Goal: Task Accomplishment & Management: Manage account settings

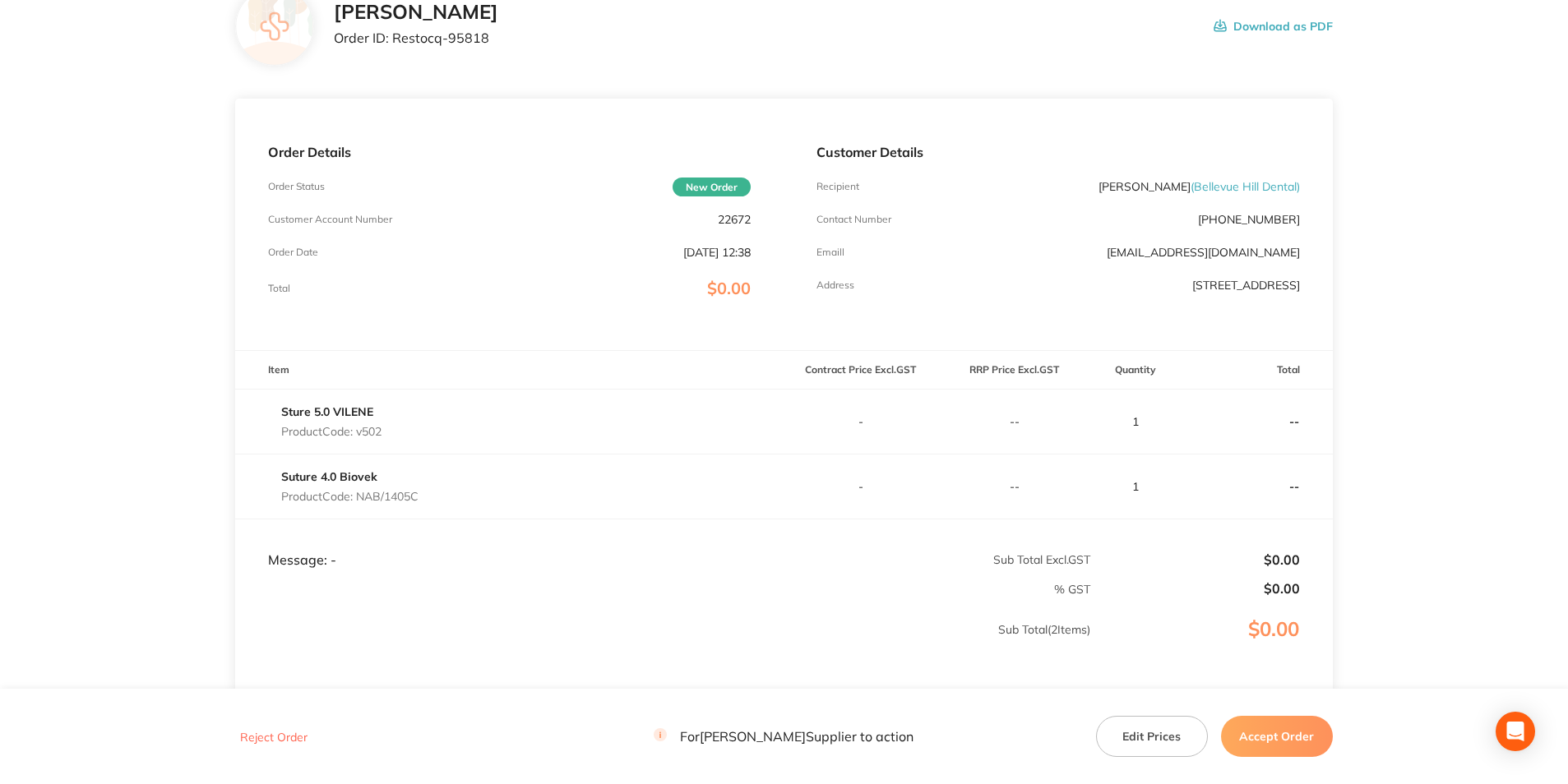
scroll to position [256, 0]
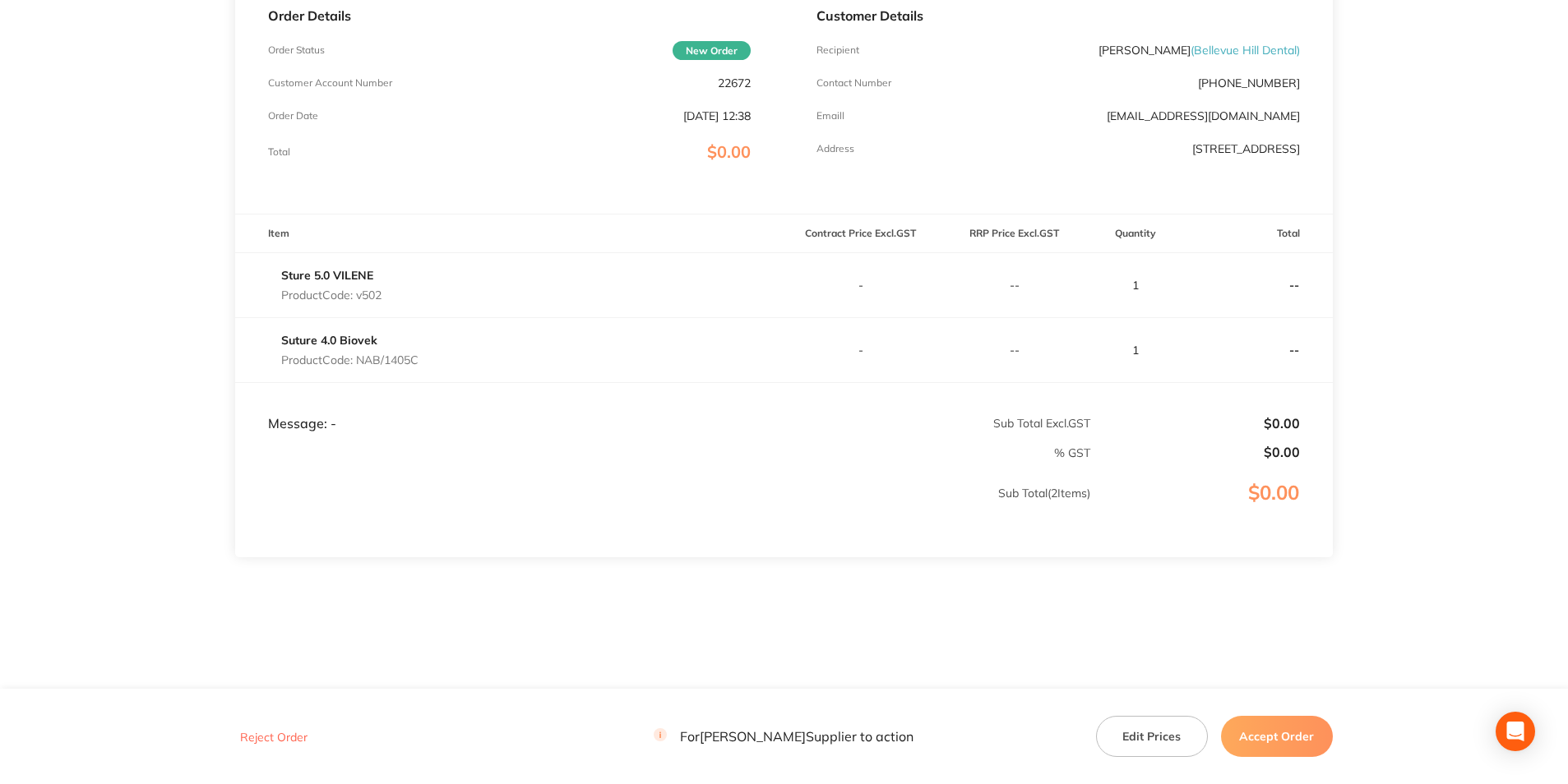
click at [1162, 737] on button "Edit Prices" at bounding box center [1151, 737] width 112 height 41
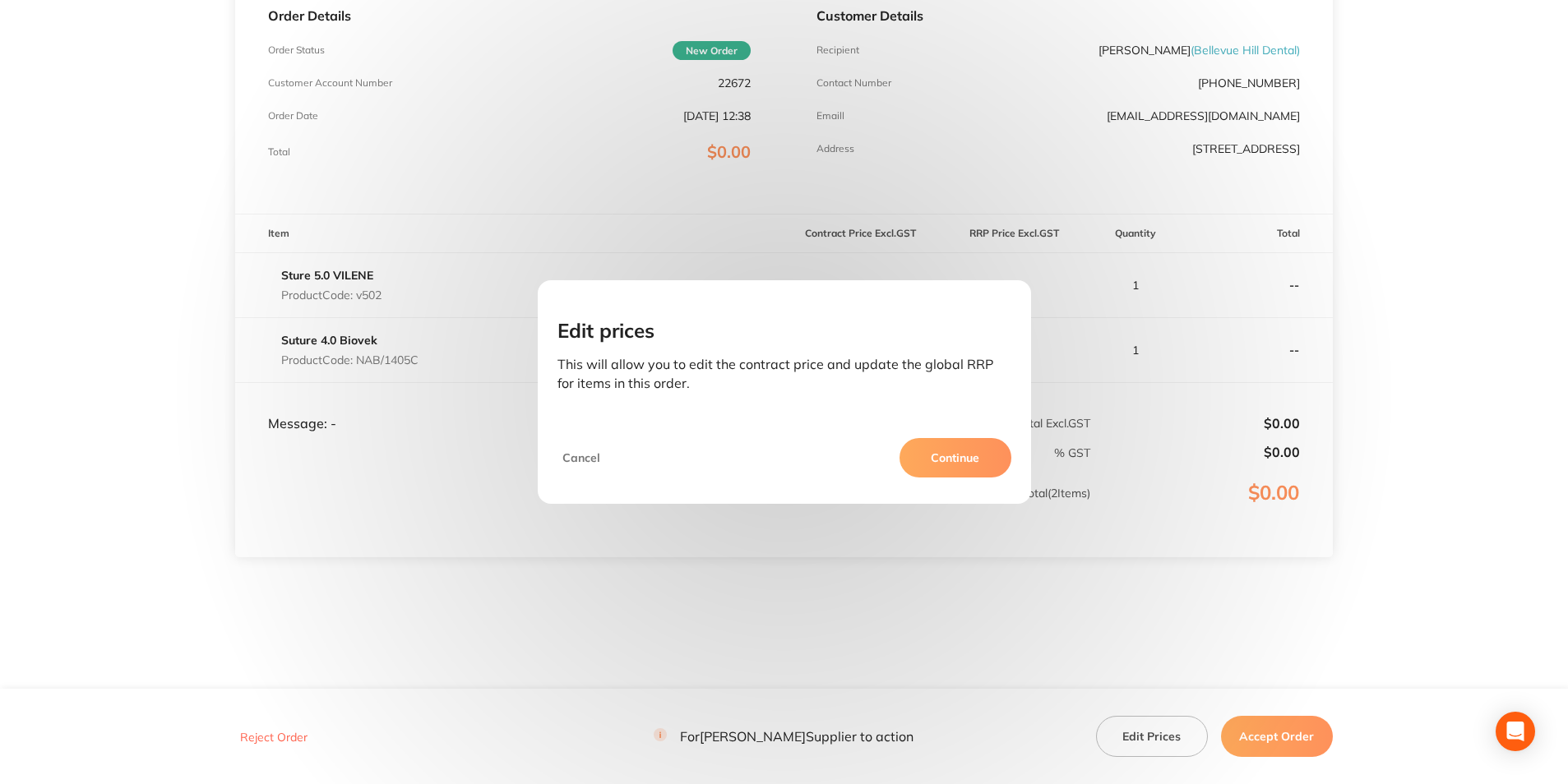
click at [951, 450] on button "Continue" at bounding box center [955, 458] width 112 height 40
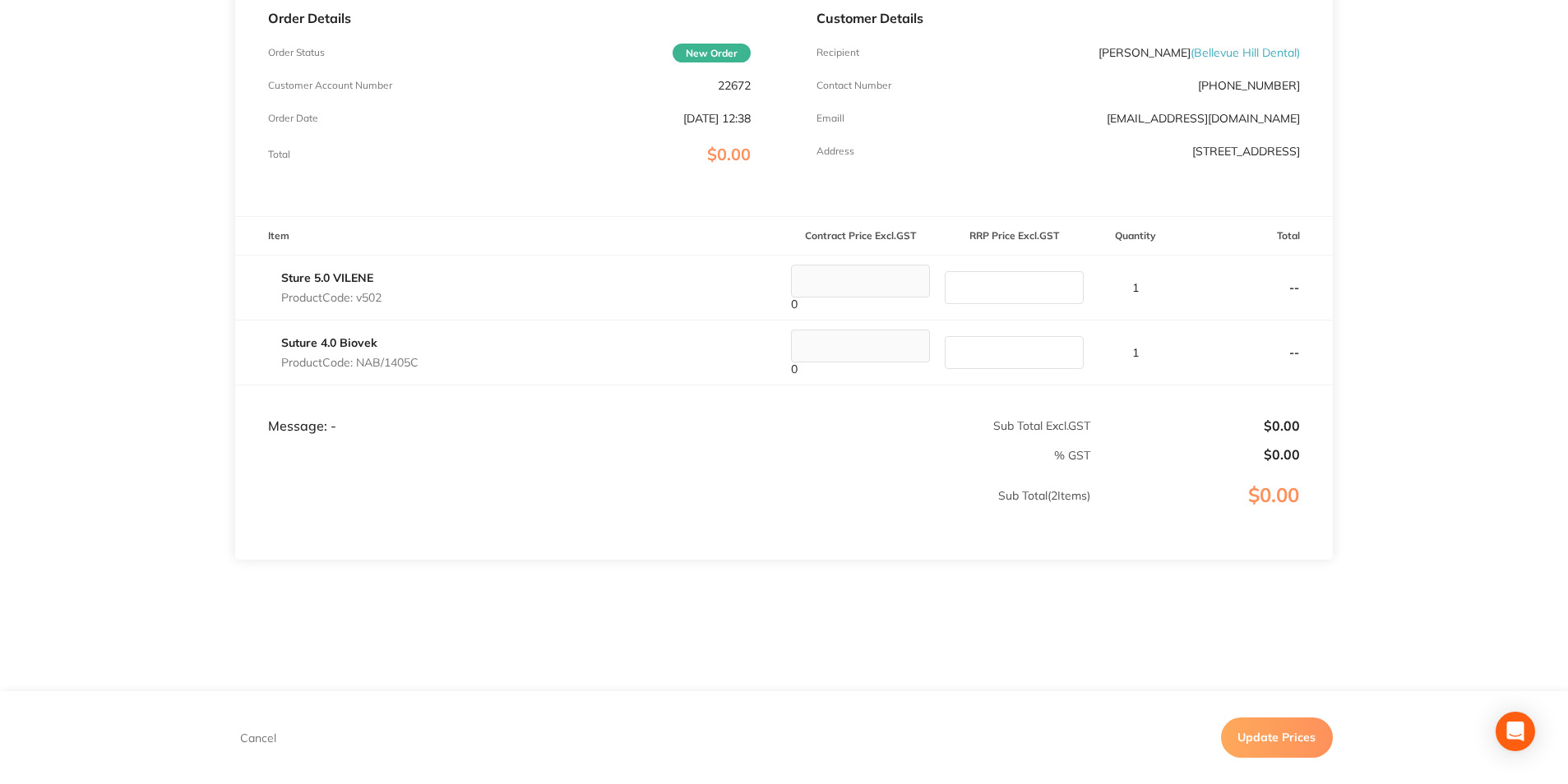
click at [1037, 286] on input "number" at bounding box center [1014, 287] width 139 height 33
type input "290.00"
click at [997, 346] on input "number" at bounding box center [1014, 352] width 139 height 33
type input "380.00"
click at [979, 586] on section "Dynek Order ID: Restocq- 95818 Download as PDF Order Details Order Status New O…" at bounding box center [784, 256] width 1098 height 872
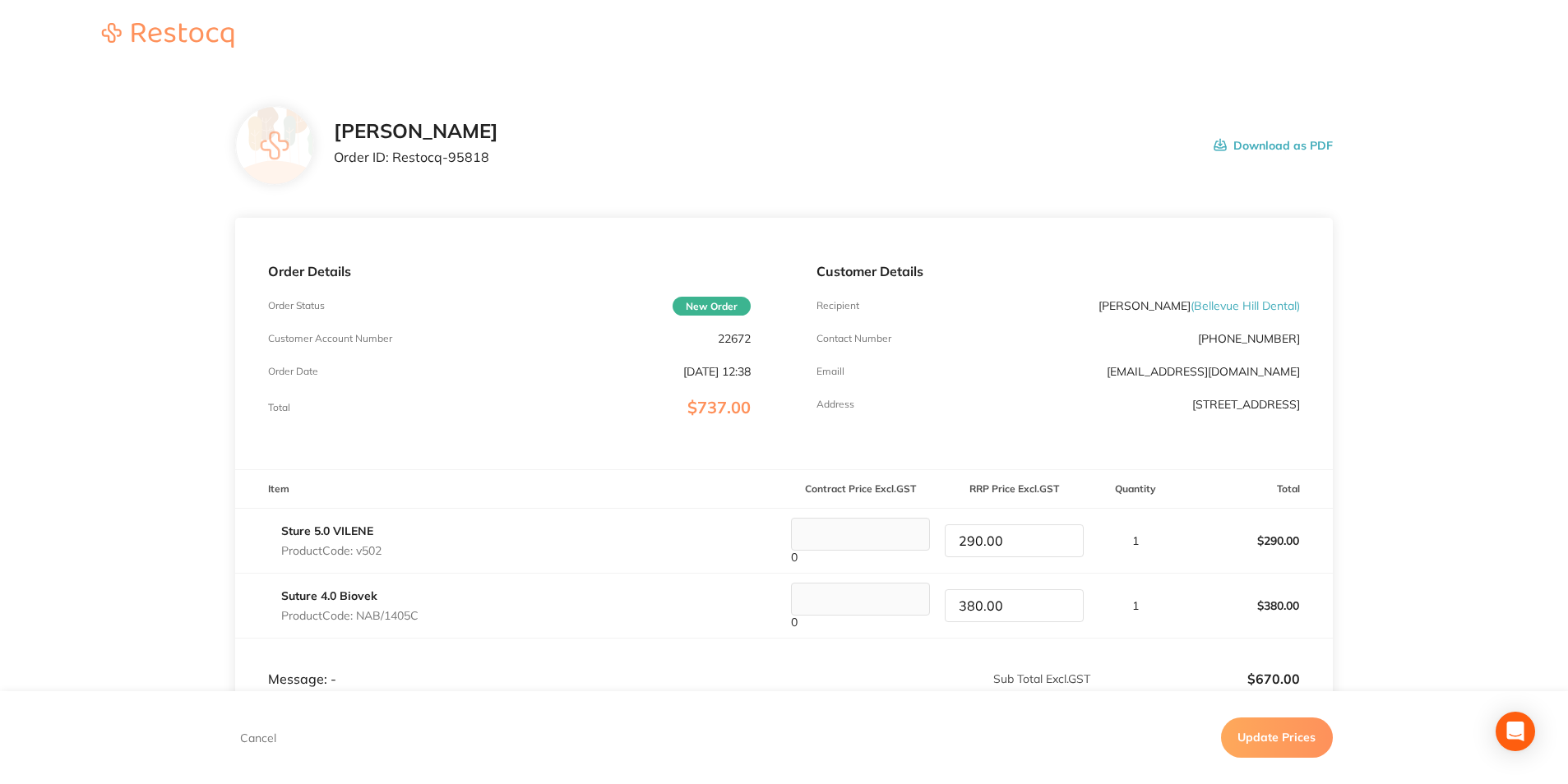
scroll to position [83, 0]
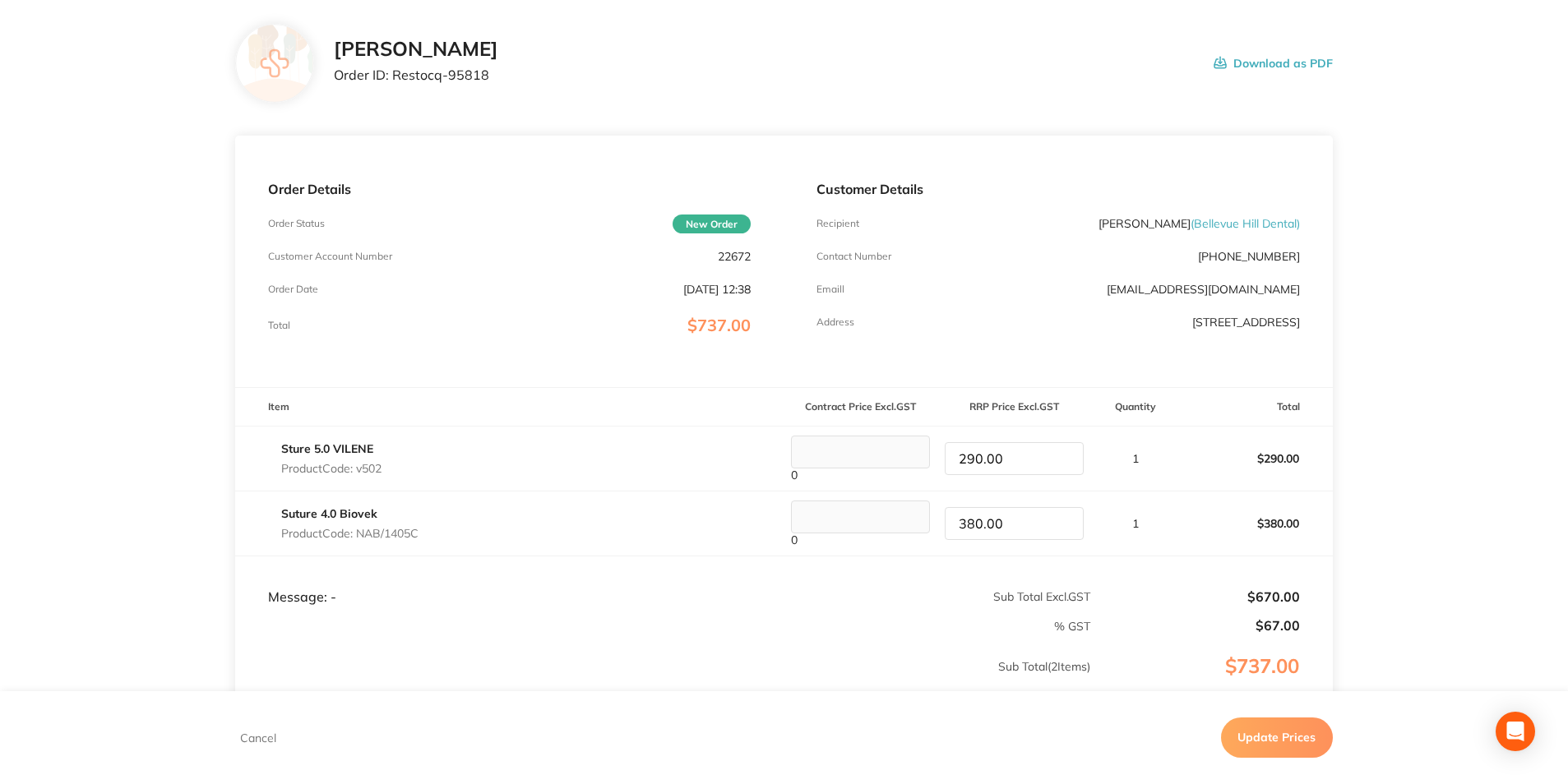
click at [1317, 745] on button "Update Prices" at bounding box center [1276, 738] width 112 height 40
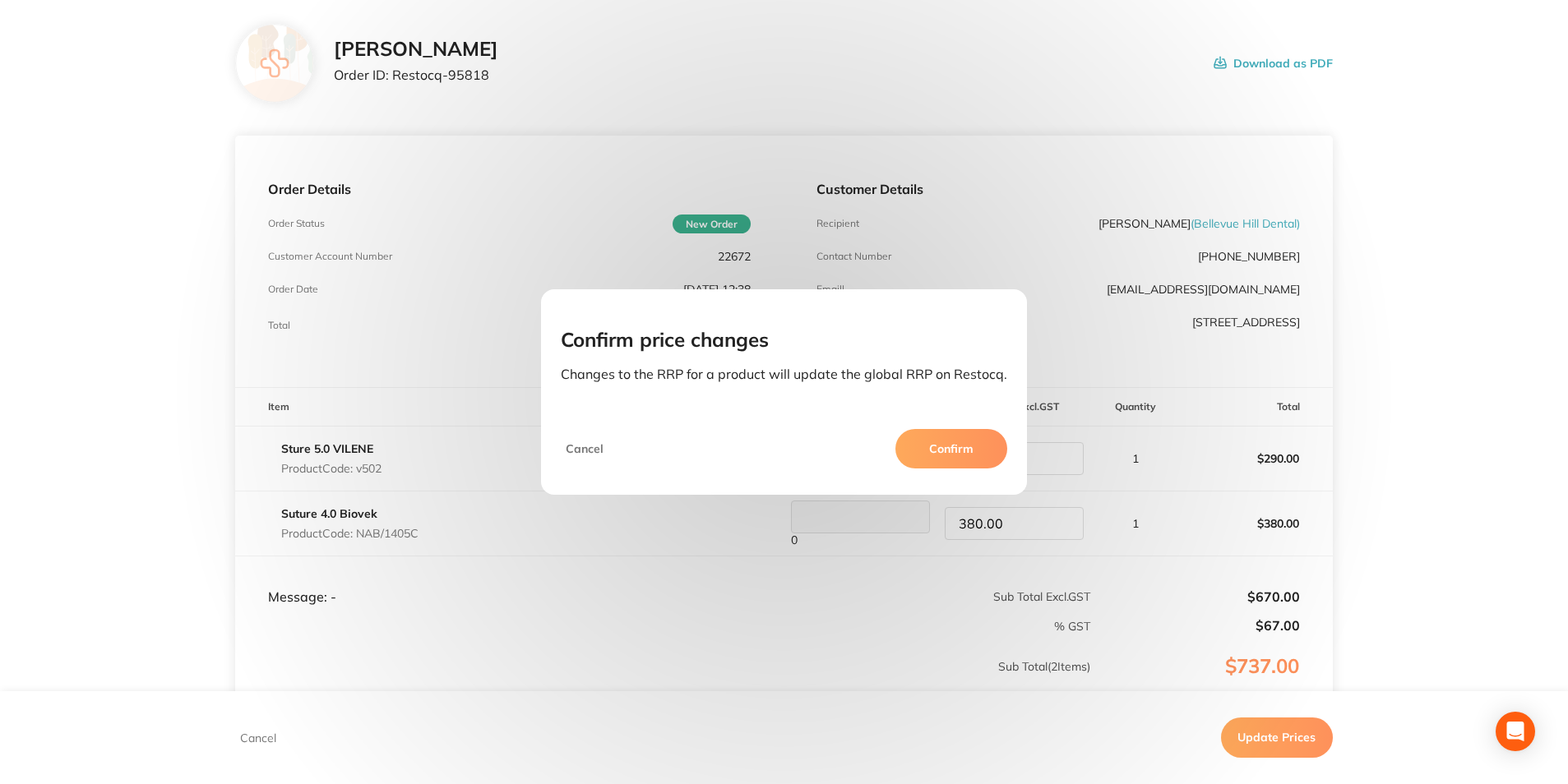
click at [592, 445] on button "Cancel" at bounding box center [584, 448] width 47 height 40
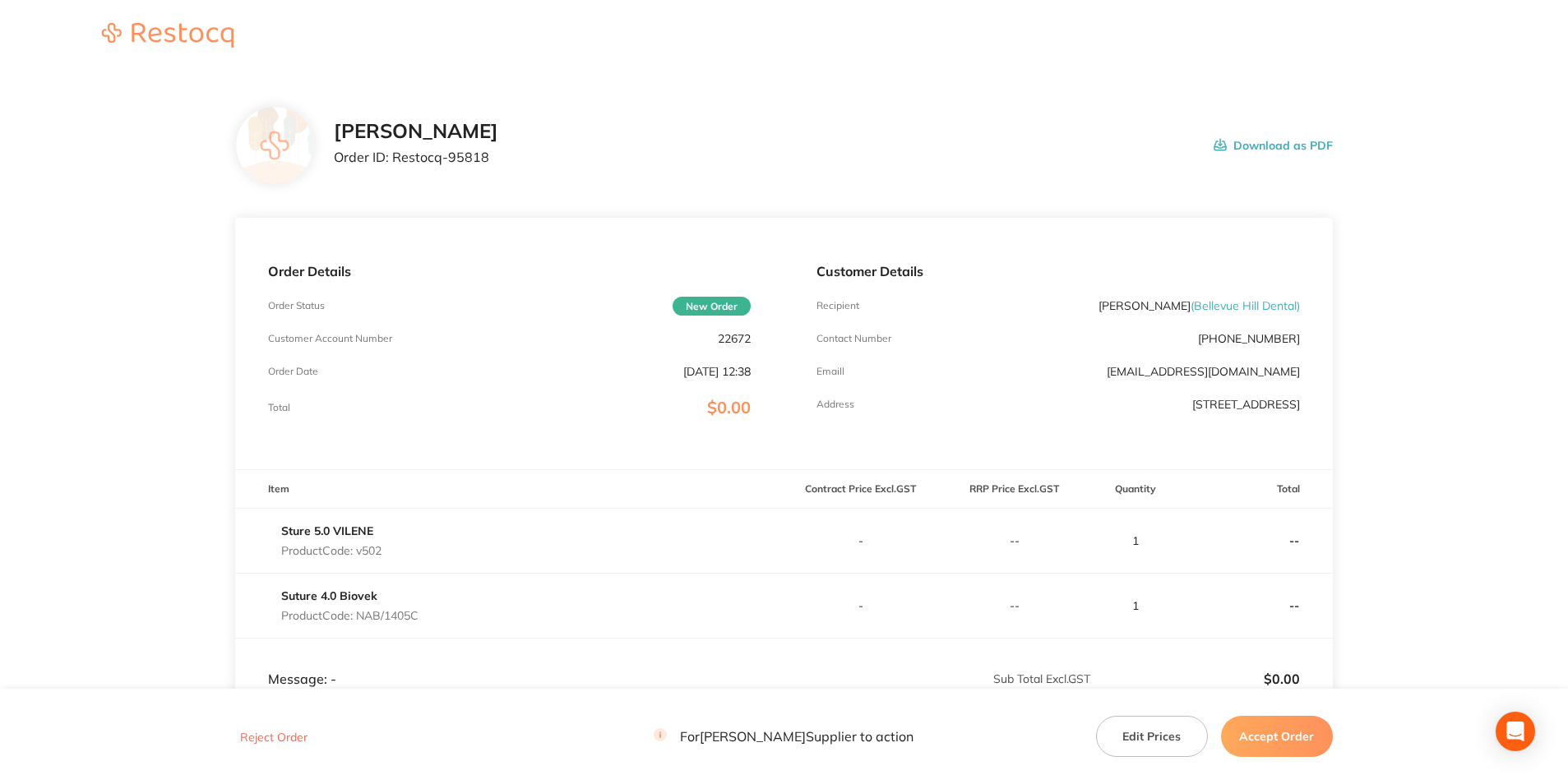
click at [1303, 746] on button "Accept Order" at bounding box center [1276, 737] width 112 height 41
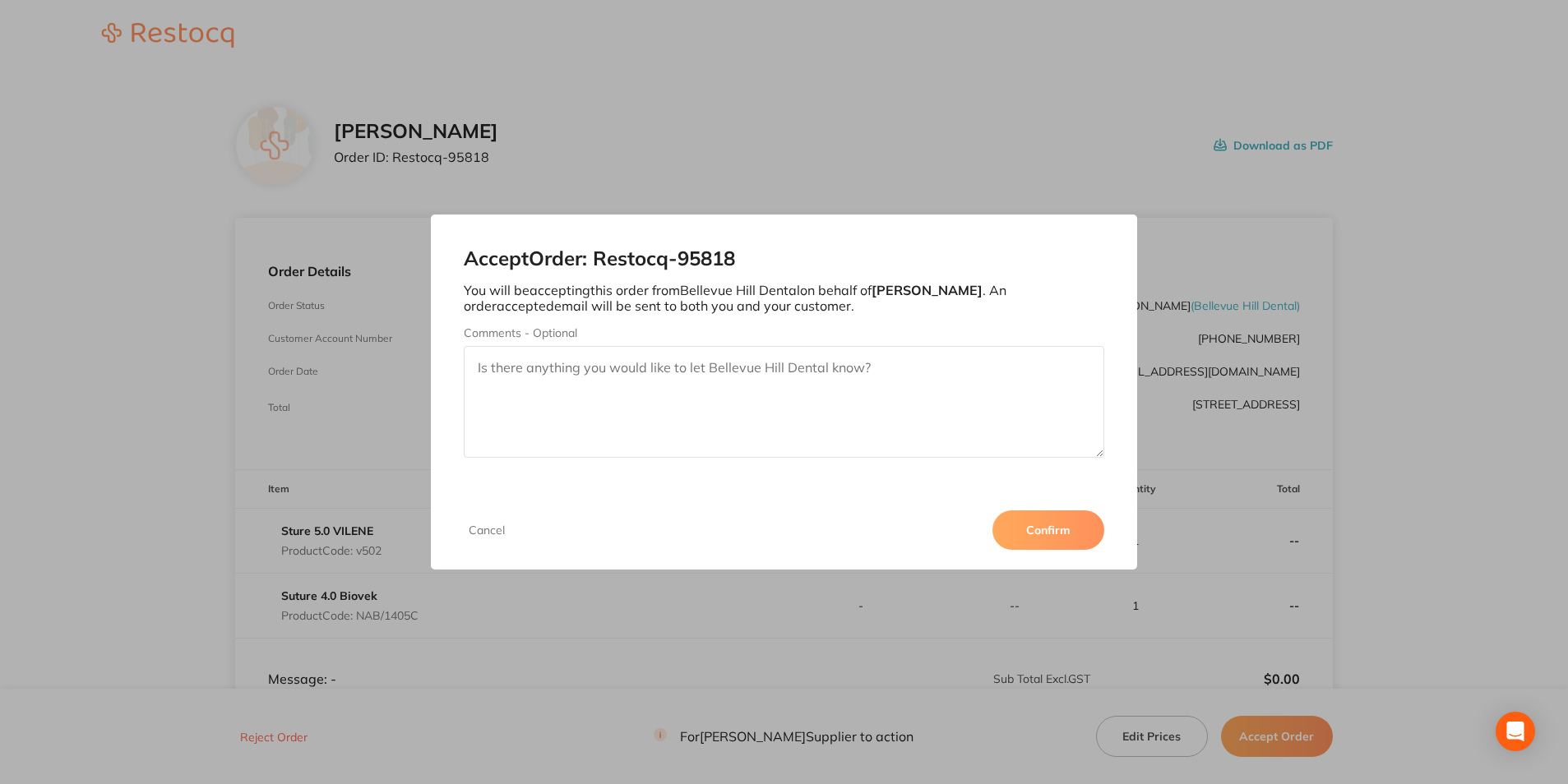
click at [1034, 528] on button "Confirm" at bounding box center [1048, 530] width 112 height 40
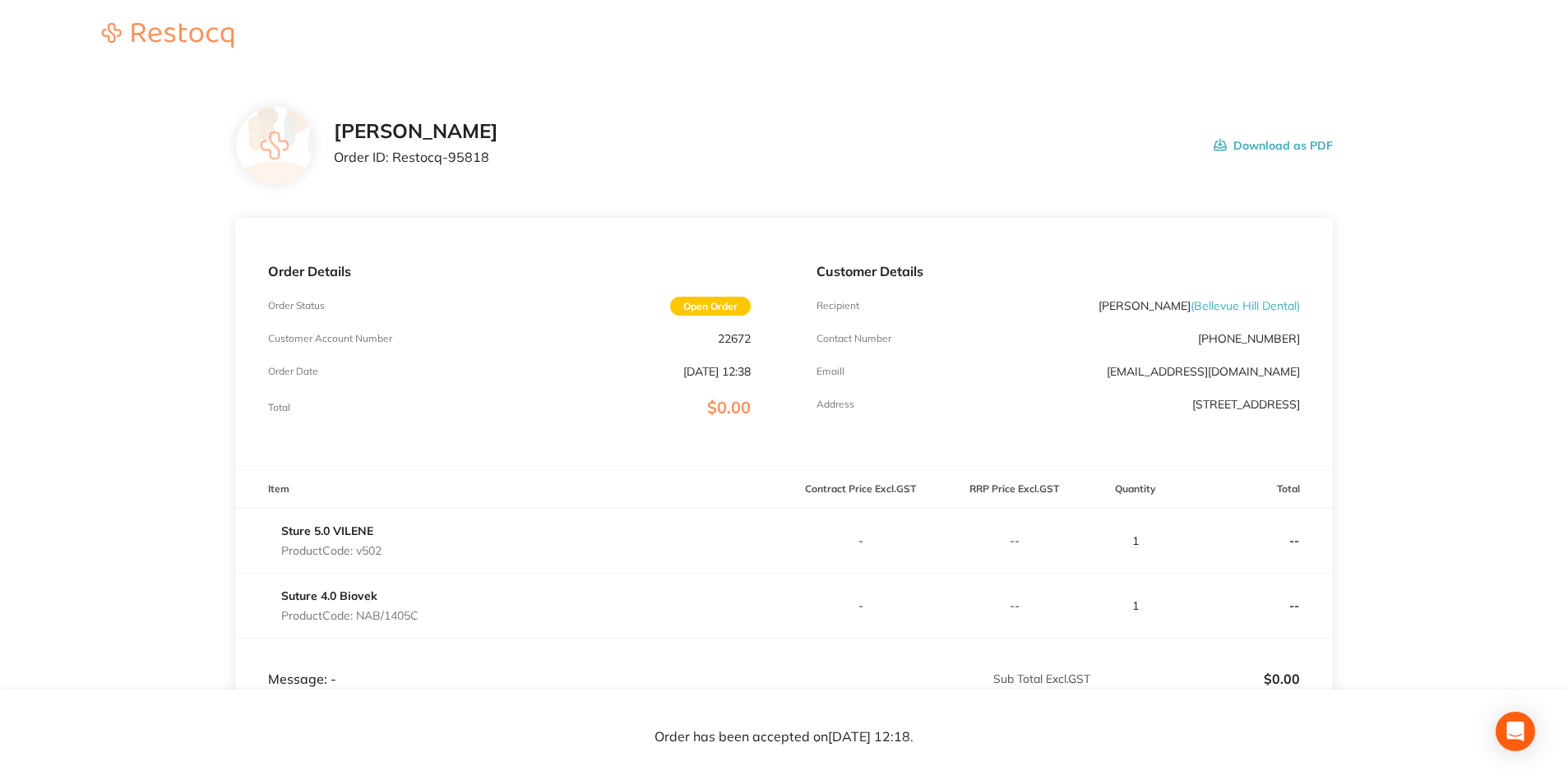
click at [1249, 131] on button "Download as PDF" at bounding box center [1274, 146] width 120 height 51
click at [1238, 147] on button "Download as PDF" at bounding box center [1274, 146] width 120 height 51
